Goal: Transaction & Acquisition: Book appointment/travel/reservation

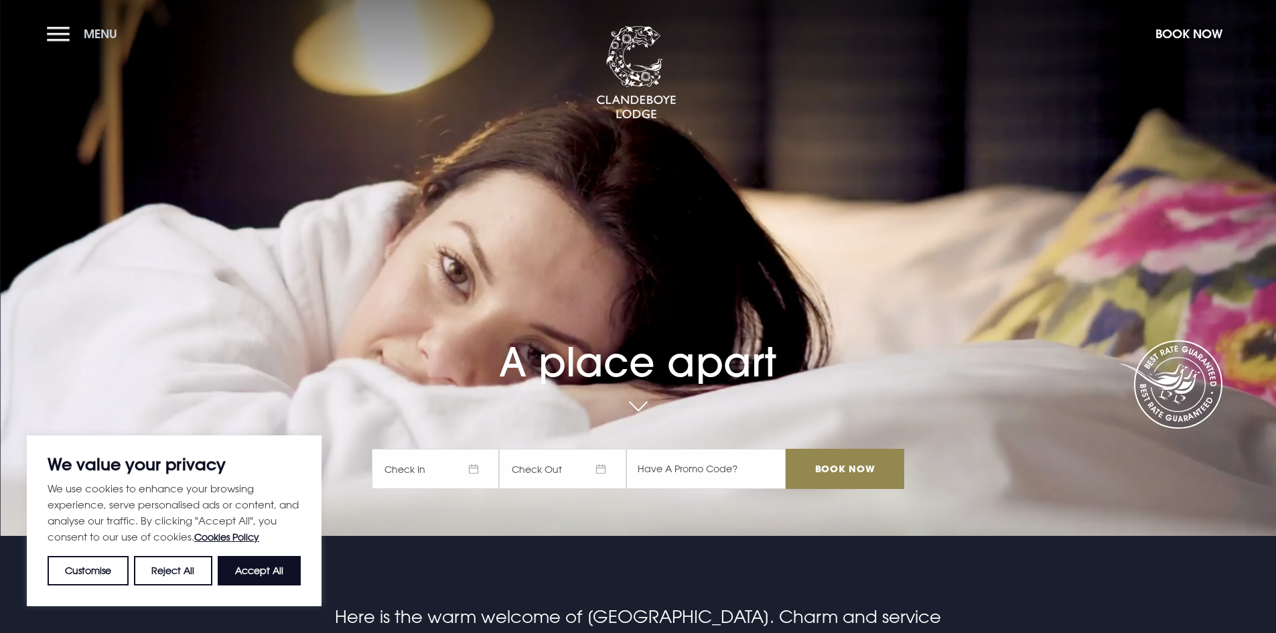
click at [62, 32] on button "Menu" at bounding box center [85, 33] width 77 height 29
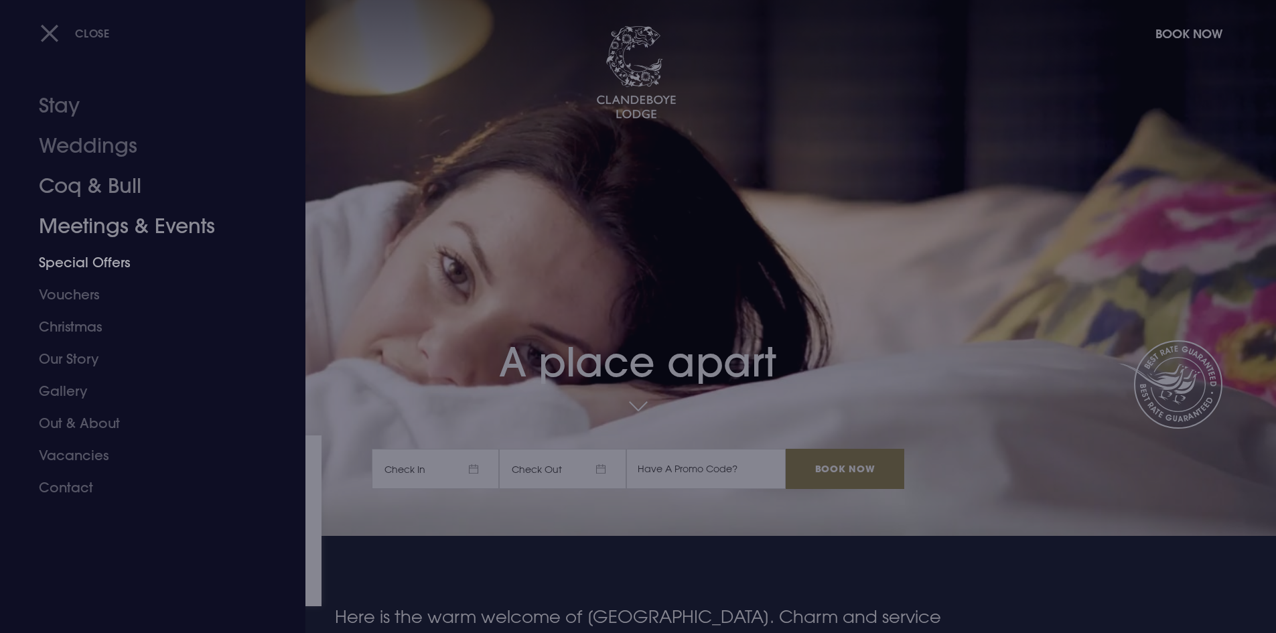
click at [748, 331] on div at bounding box center [638, 316] width 1276 height 633
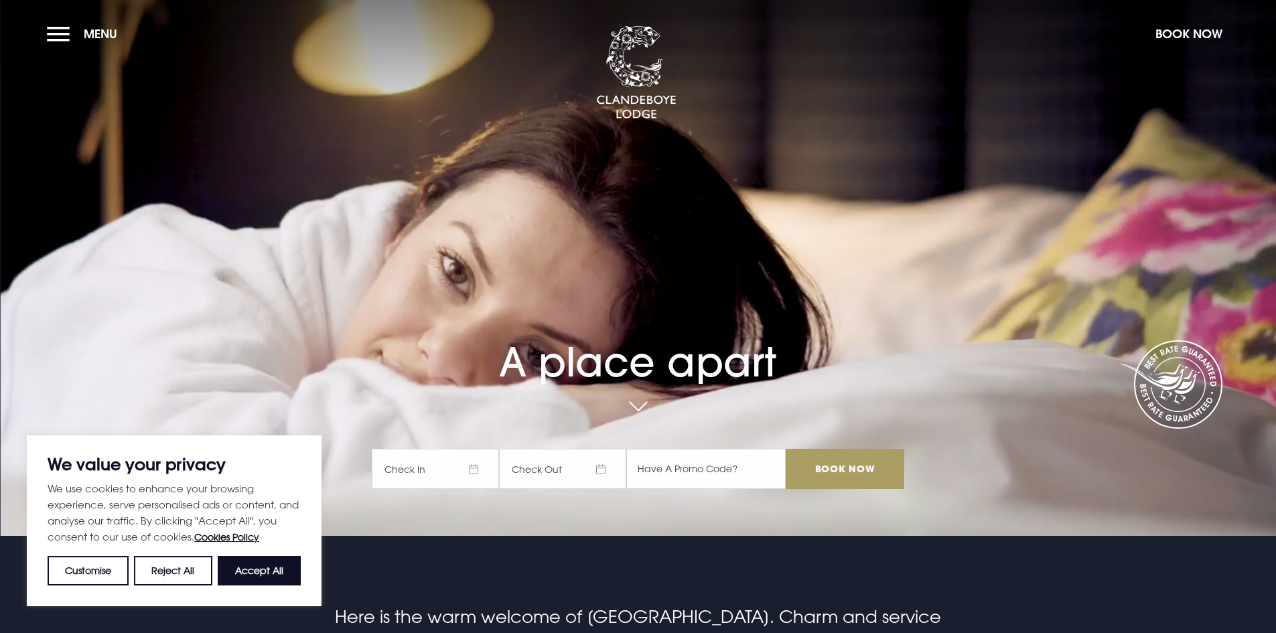
click at [866, 467] on input "Book Now" at bounding box center [845, 469] width 118 height 40
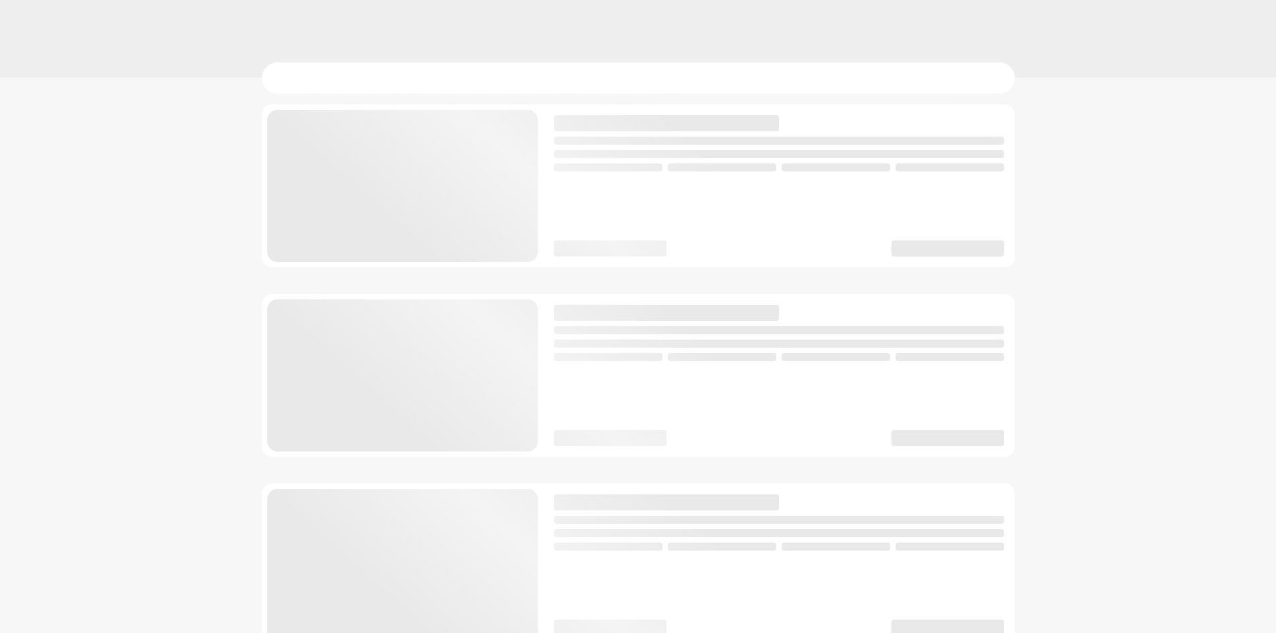
click at [632, 321] on div at bounding box center [638, 375] width 753 height 163
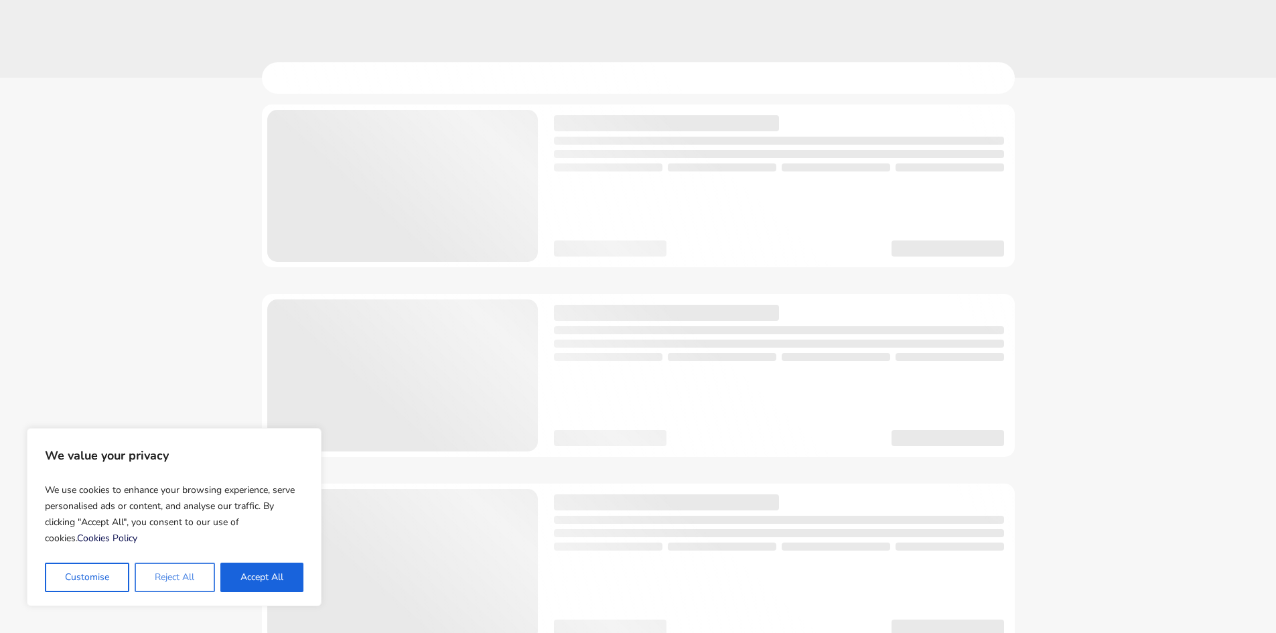
click at [211, 582] on button "Reject All" at bounding box center [175, 577] width 80 height 29
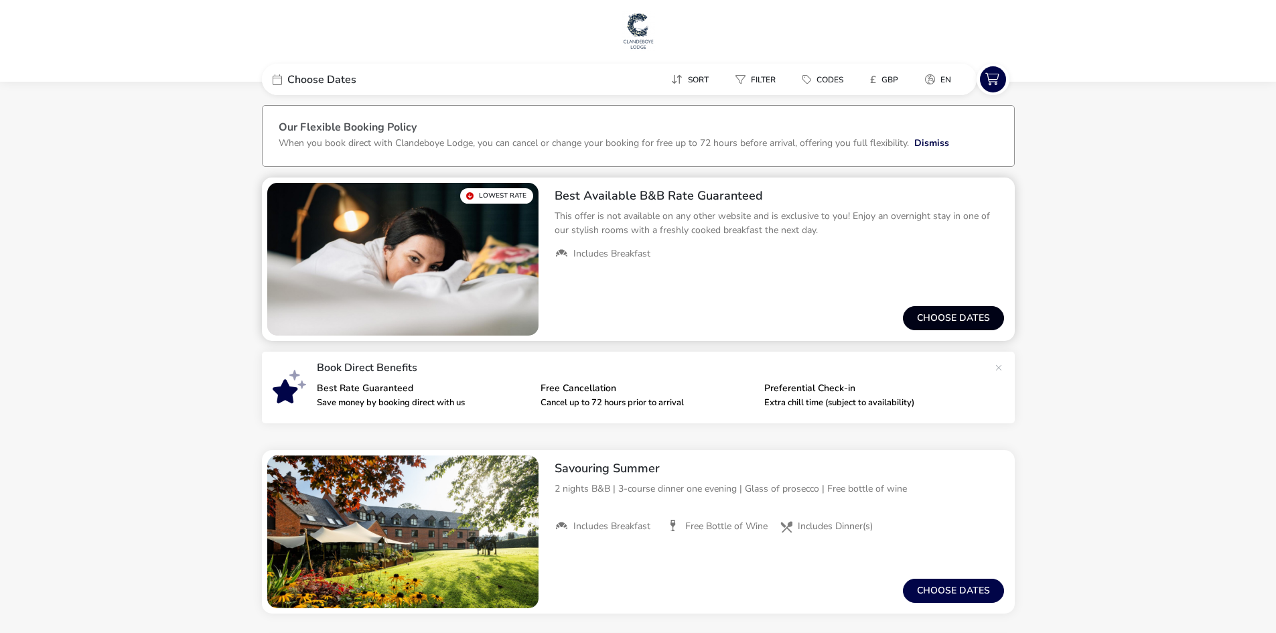
click at [930, 321] on button "Choose dates" at bounding box center [953, 318] width 101 height 24
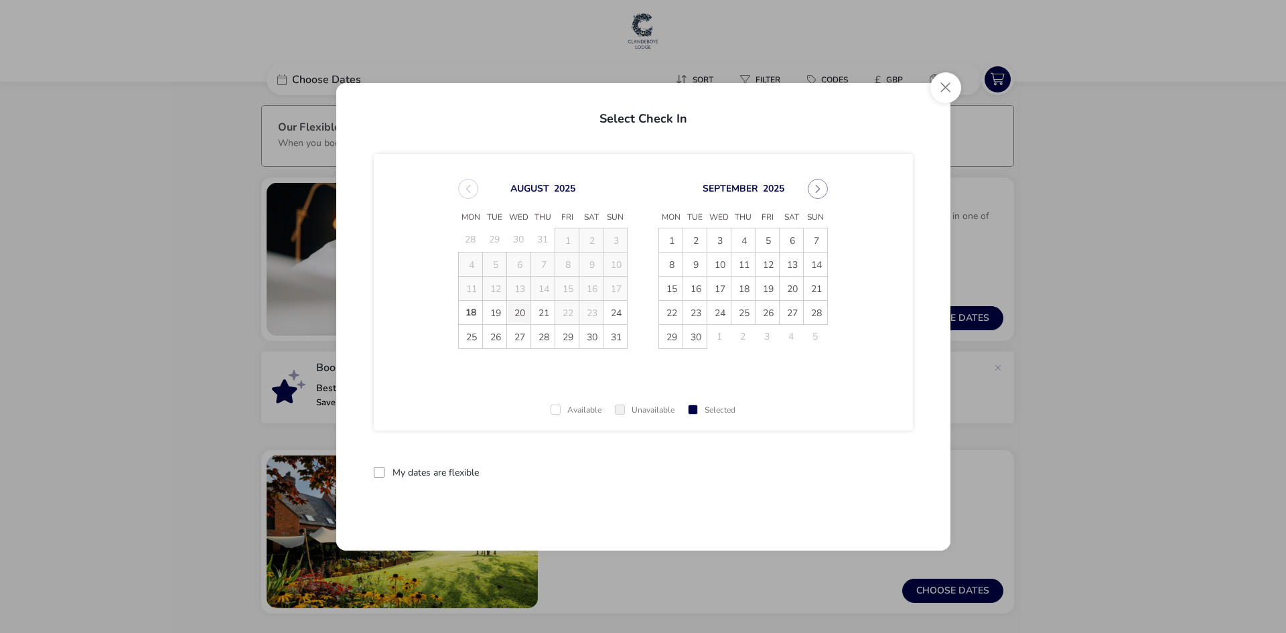
click at [515, 311] on span "20" at bounding box center [518, 312] width 23 height 23
click at [543, 311] on span "21" at bounding box center [542, 312] width 23 height 23
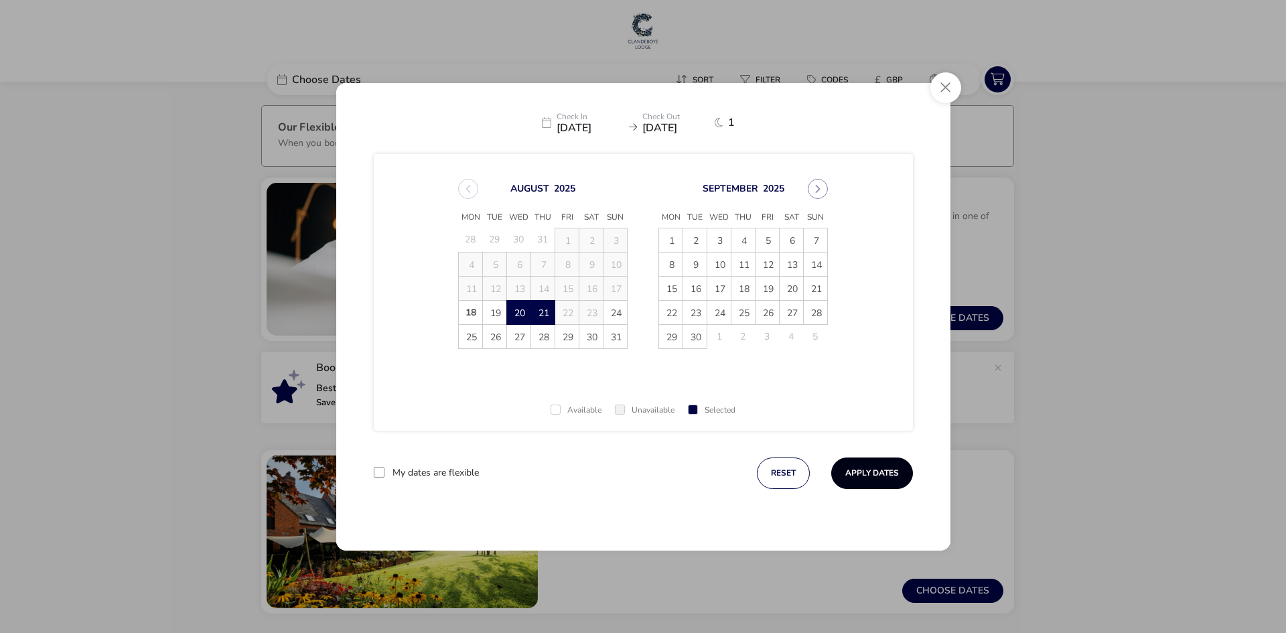
click at [882, 472] on button "Apply Dates" at bounding box center [872, 473] width 82 height 31
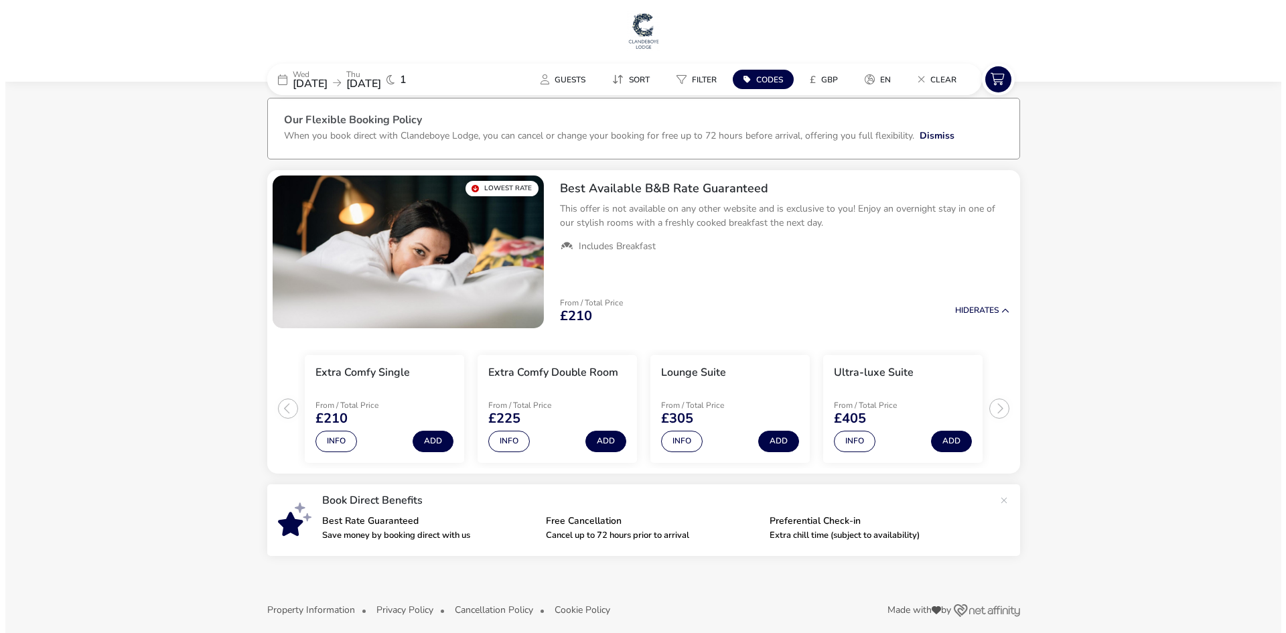
scroll to position [18, 0]
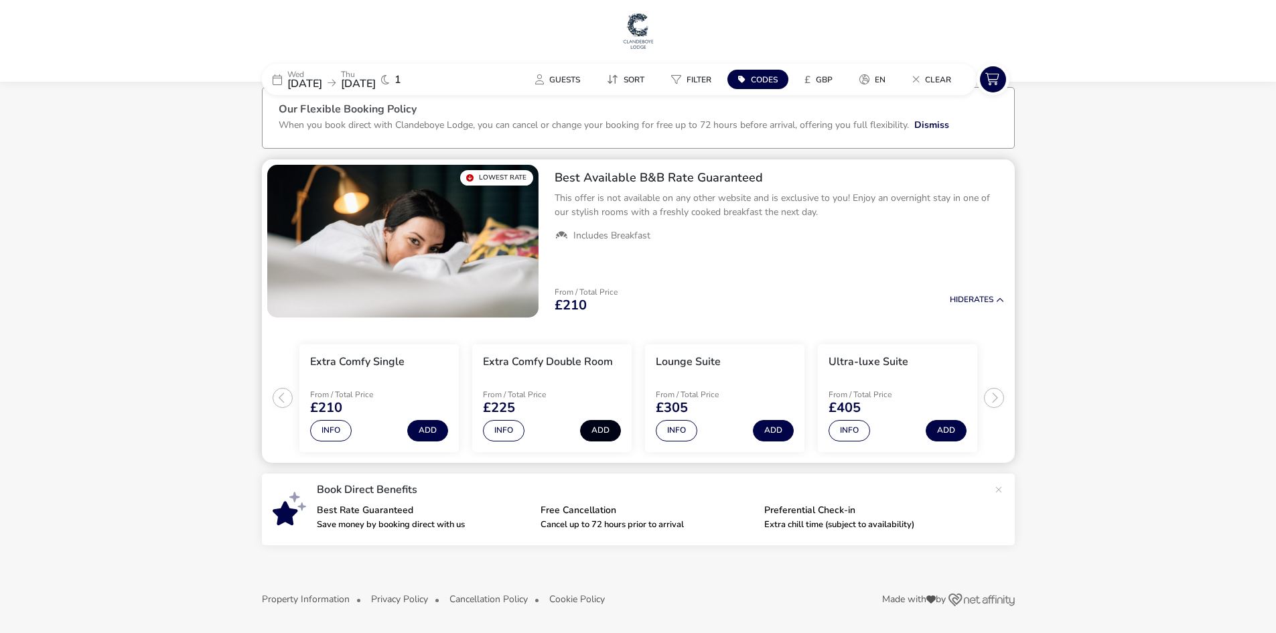
click at [604, 437] on button "Add" at bounding box center [600, 430] width 41 height 21
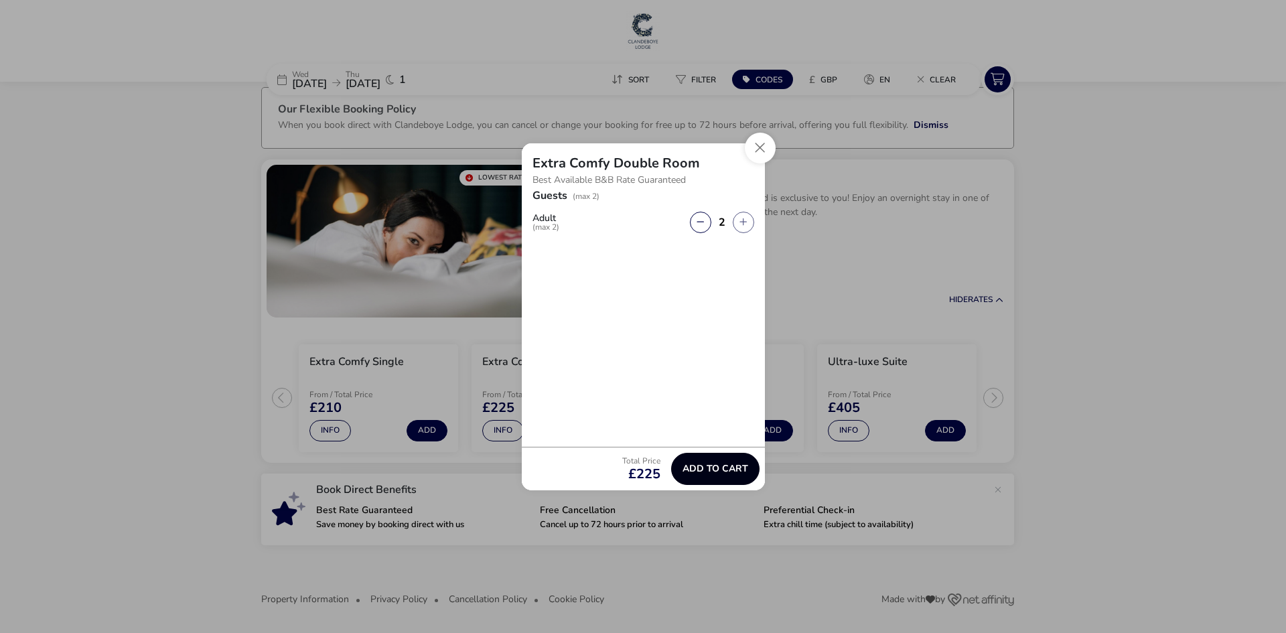
click at [705, 468] on span "Add to cart" at bounding box center [716, 469] width 66 height 10
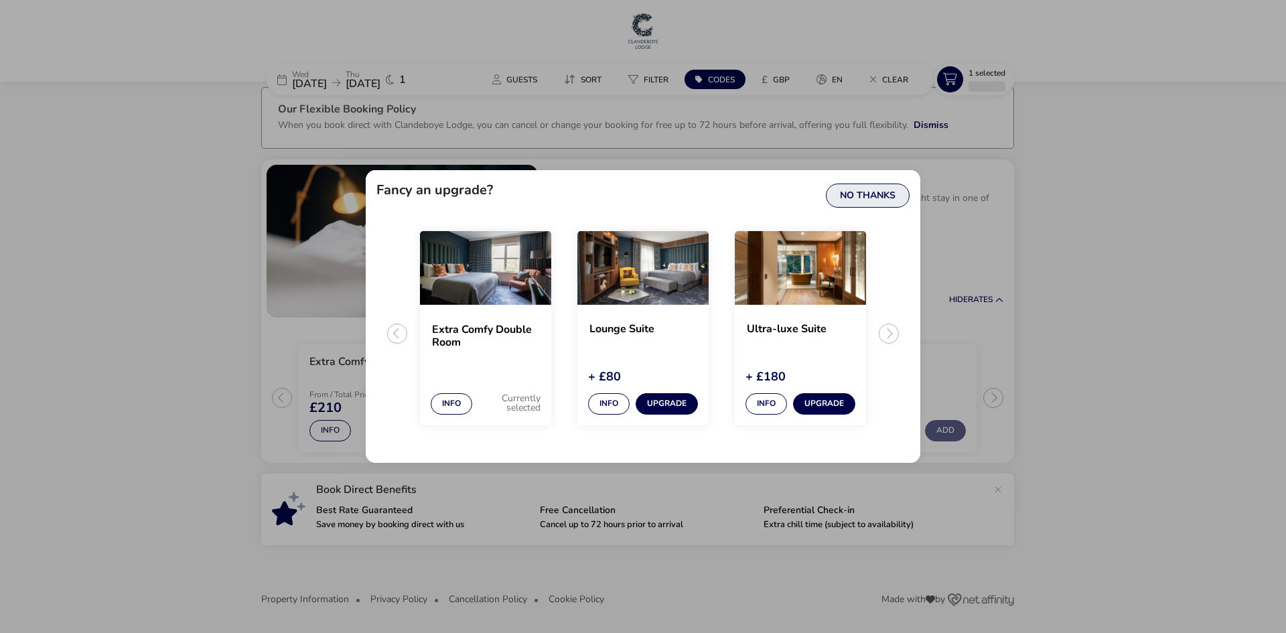
click at [864, 200] on button "No Thanks" at bounding box center [868, 196] width 84 height 24
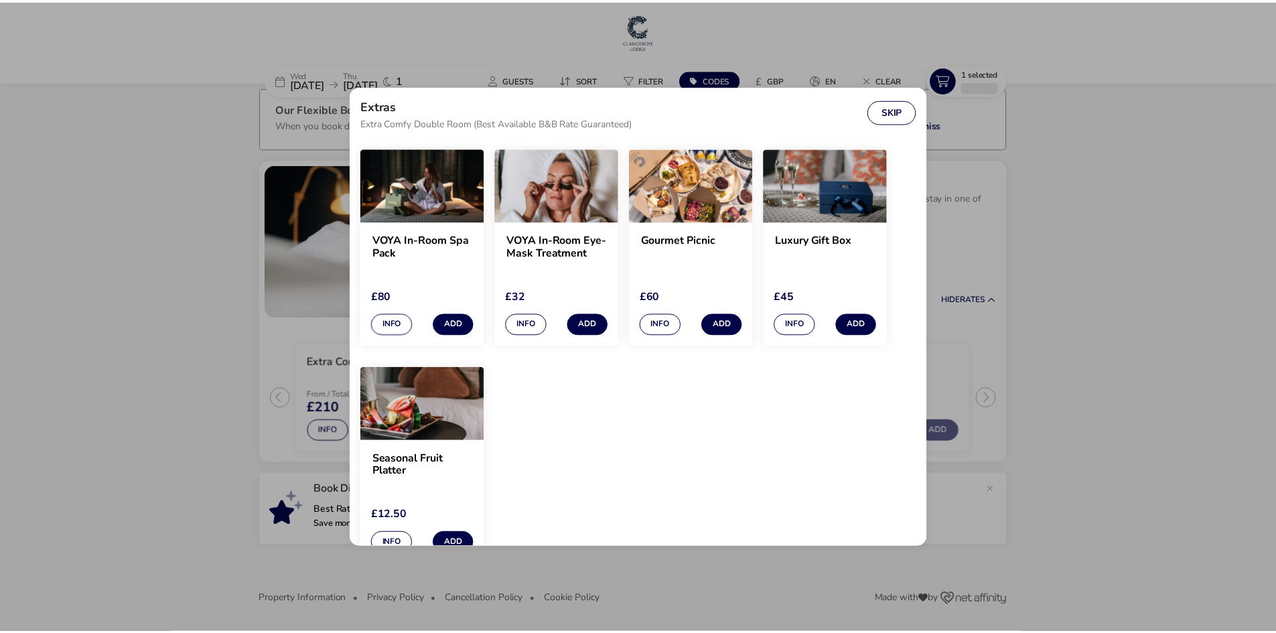
scroll to position [45, 0]
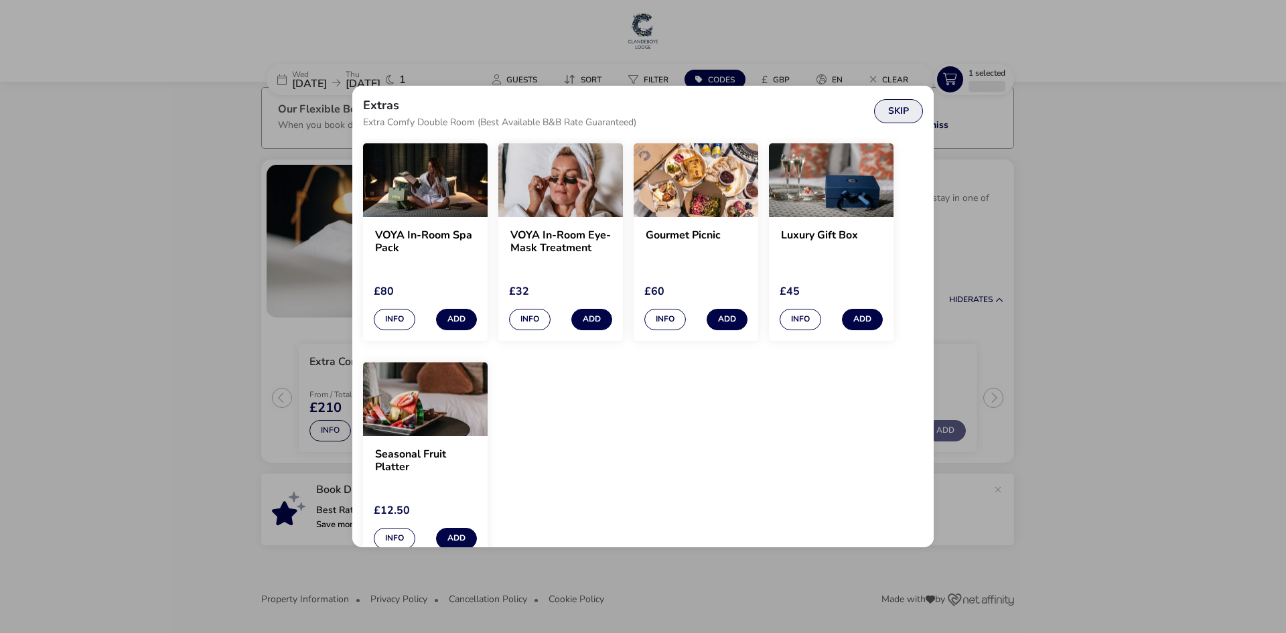
click at [907, 117] on button "Skip" at bounding box center [898, 111] width 49 height 24
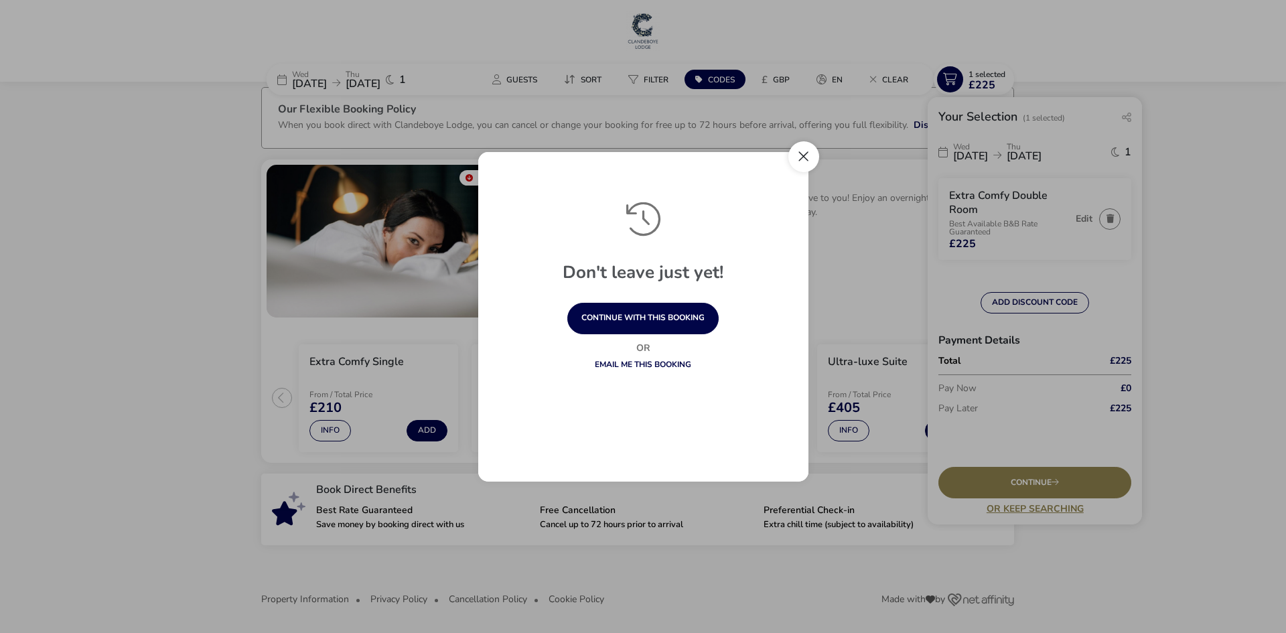
click at [811, 157] on button "Close" at bounding box center [804, 156] width 31 height 31
